Goal: Check status: Check status

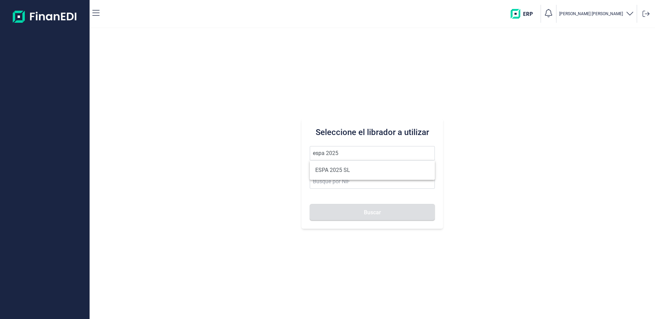
click at [348, 177] on ul "ESPA 2025 SL" at bounding box center [372, 169] width 125 height 19
click at [345, 170] on li "ESPA 2025 SL" at bounding box center [372, 170] width 125 height 14
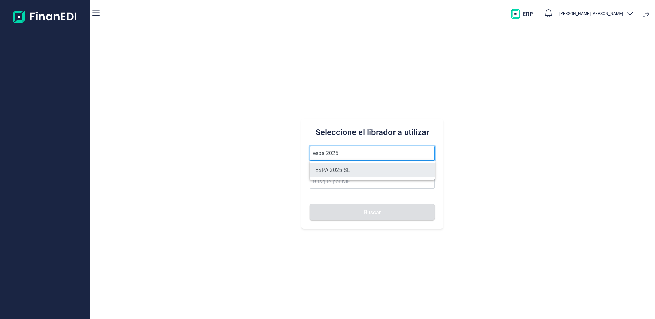
type input "ESPA 2025 SL"
type input "B55091797"
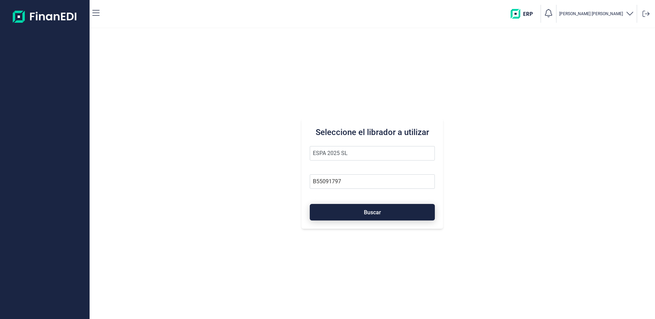
click at [368, 214] on span "Buscar" at bounding box center [372, 212] width 17 height 5
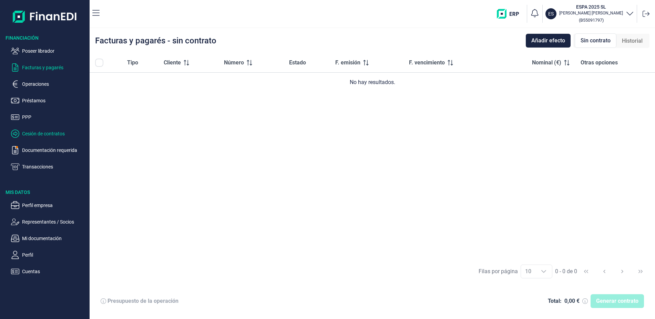
click at [37, 134] on p "Cesión de contratos" at bounding box center [54, 133] width 65 height 8
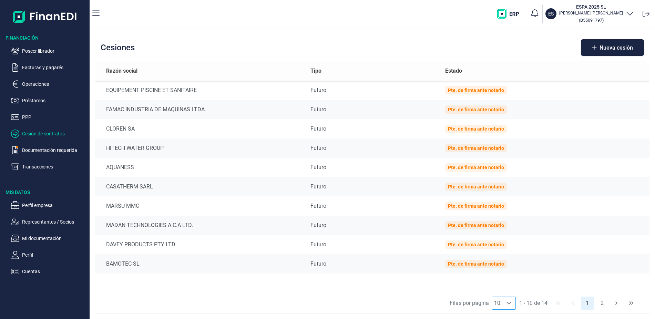
click at [507, 302] on icon at bounding box center [509, 303] width 6 height 6
click at [509, 284] on li "14" at bounding box center [503, 287] width 24 height 14
type input "14"
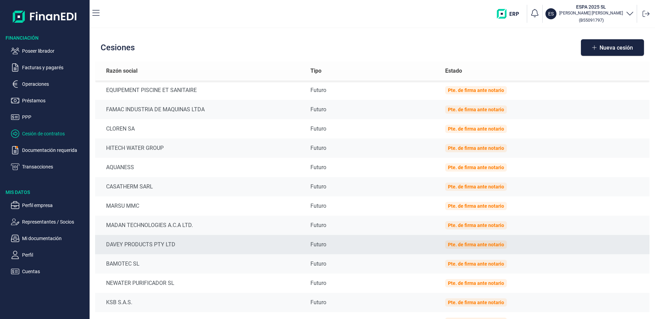
scroll to position [58, 0]
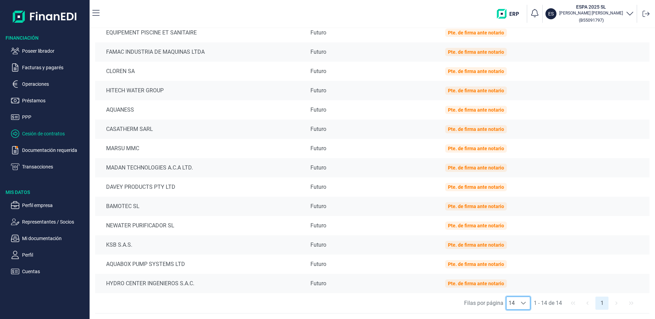
click at [612, 303] on div "Filas por página 14 14 14 1 - 14 de 14 1" at bounding box center [372, 303] width 554 height 20
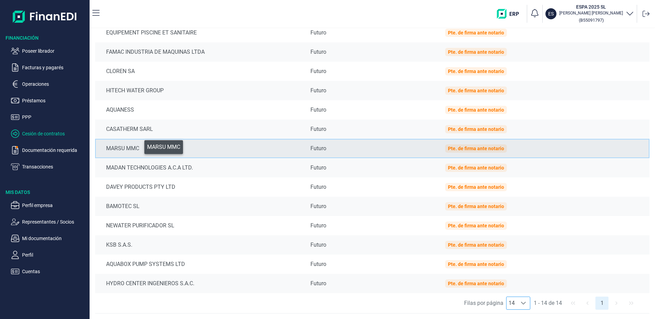
click at [139, 145] on div "MARSU MMC" at bounding box center [202, 148] width 193 height 8
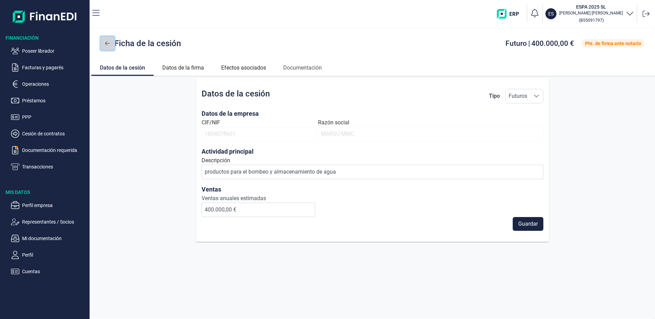
click at [106, 43] on icon at bounding box center [107, 44] width 5 height 6
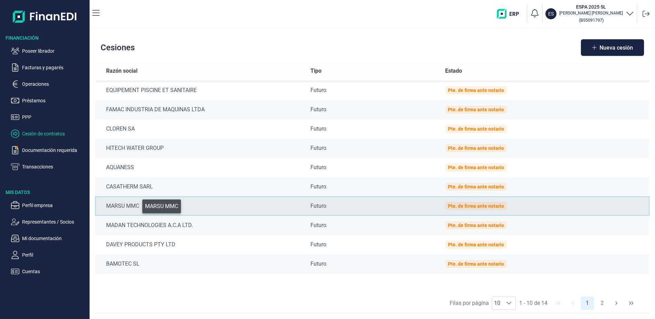
click at [137, 205] on div "MARSU MMC" at bounding box center [202, 206] width 193 height 8
